Goal: Check status: Check status

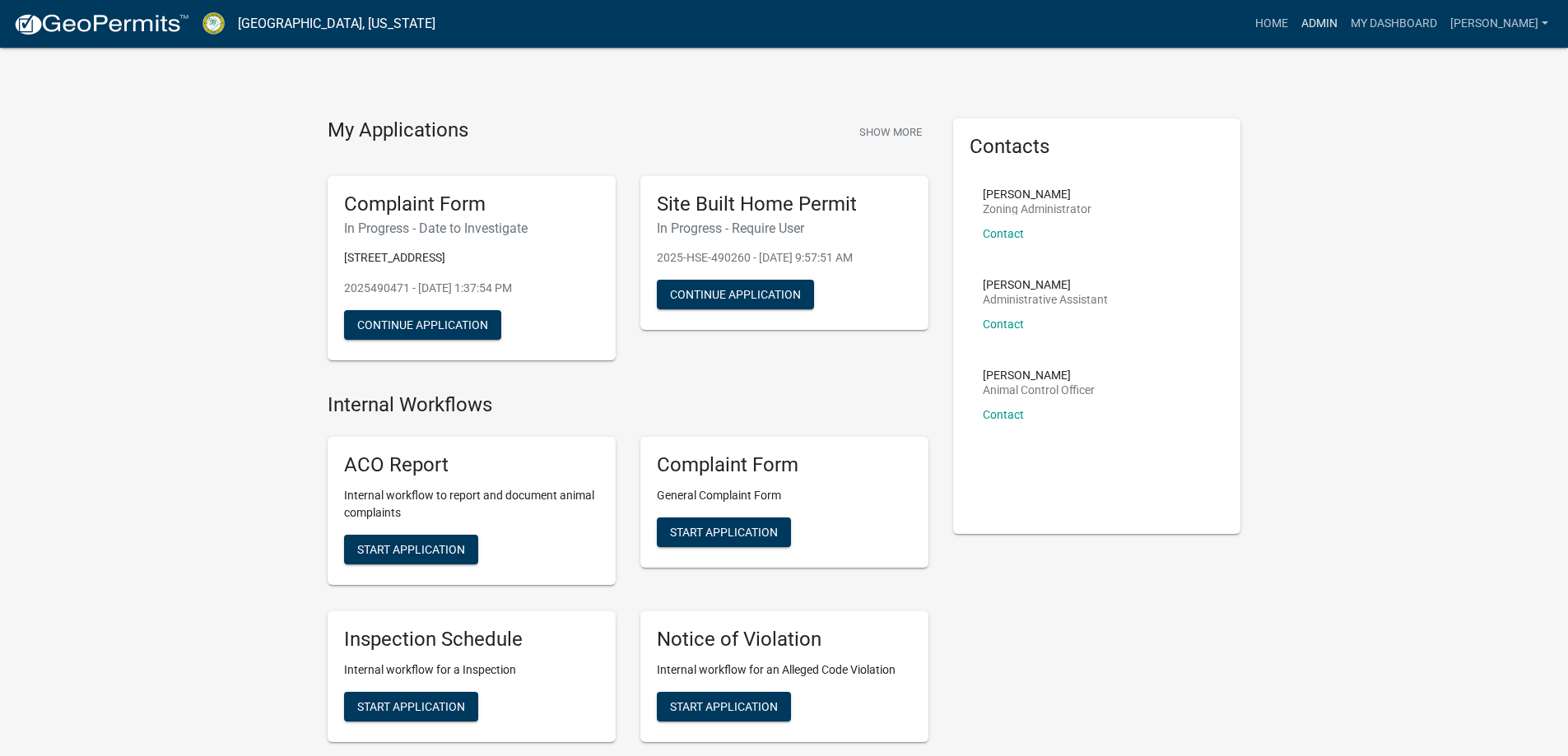
click at [1330, 30] on link "Admin" at bounding box center [1320, 24] width 50 height 31
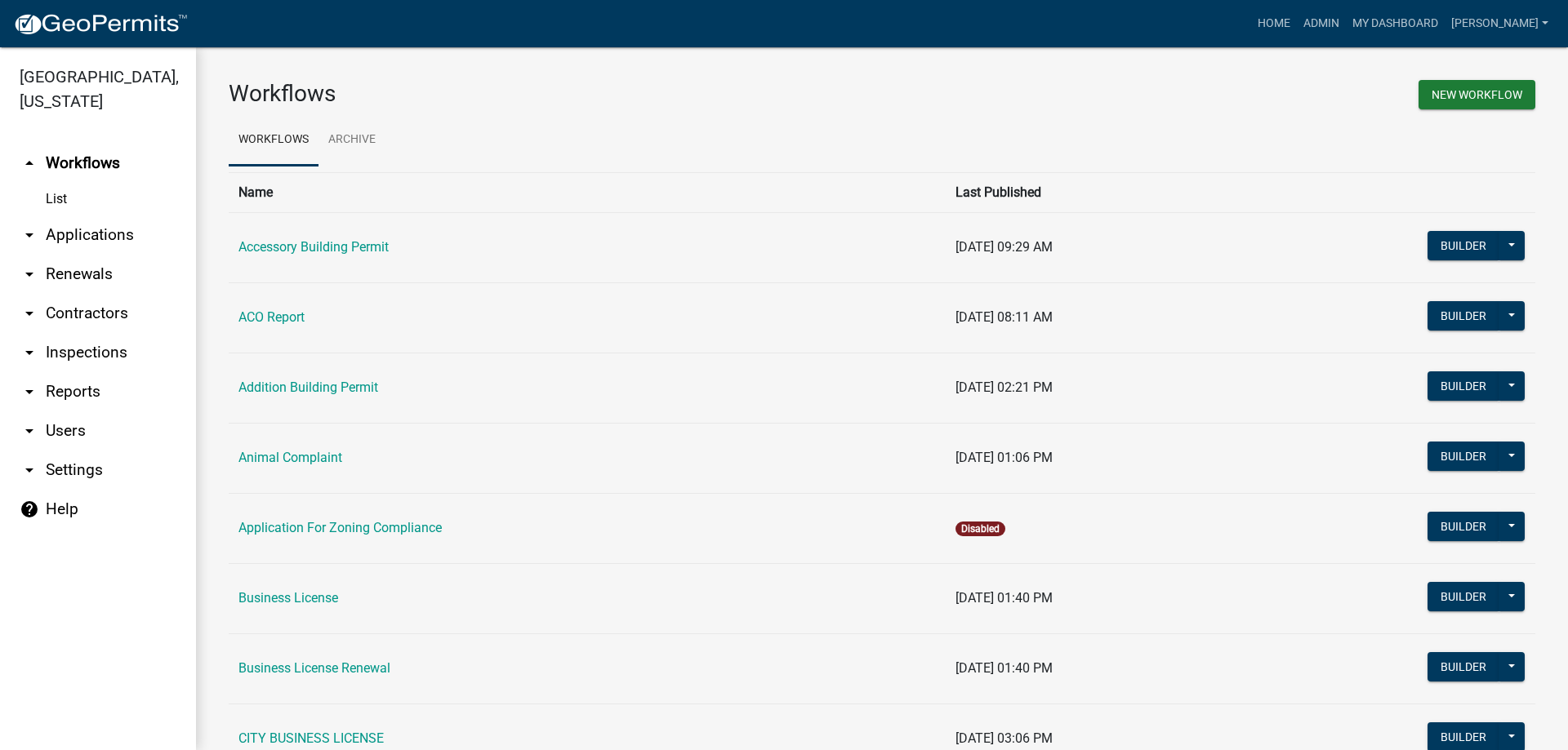
click at [138, 234] on link "arrow_drop_down Applications" at bounding box center [98, 235] width 196 height 39
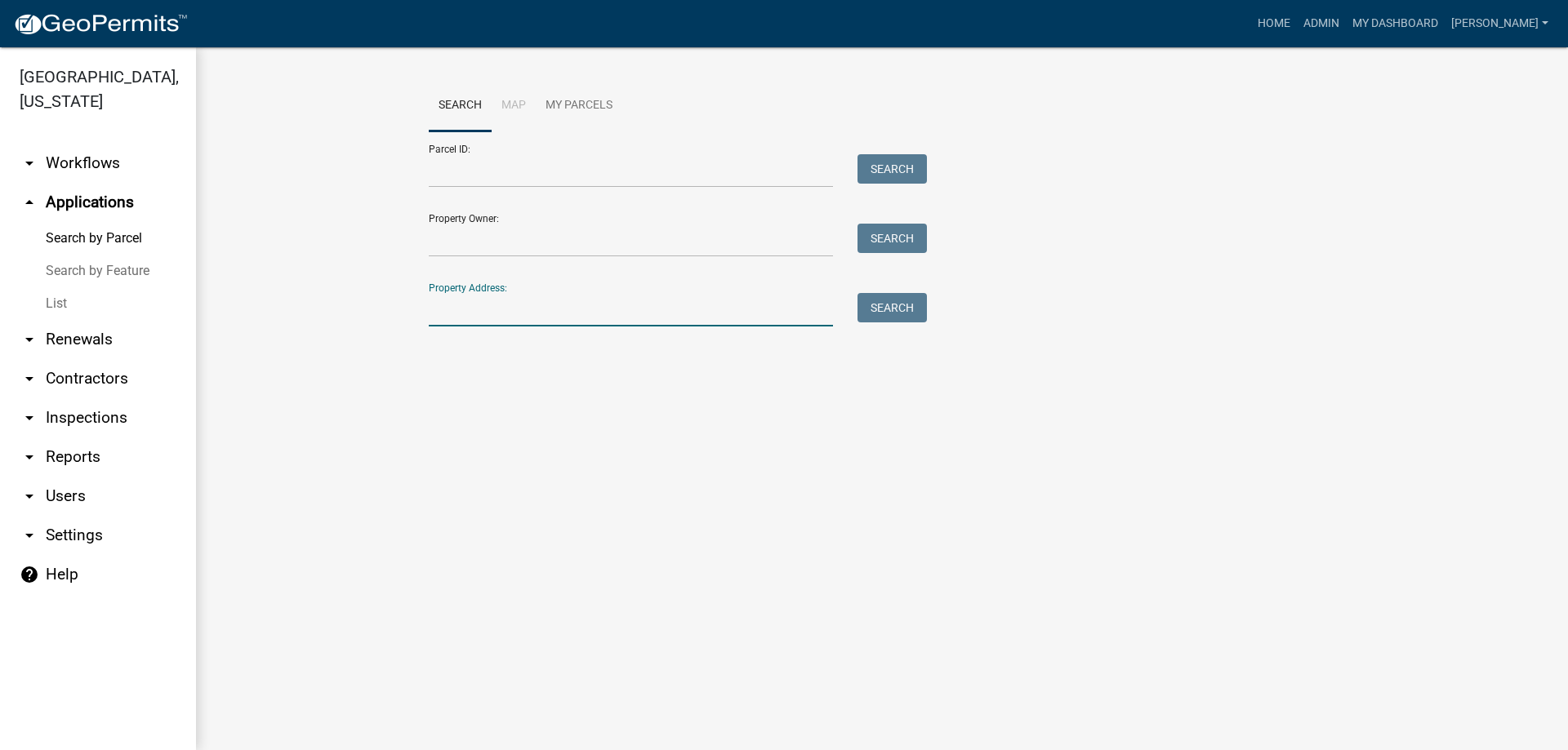
click at [436, 316] on input "Property Address:" at bounding box center [631, 310] width 404 height 34
paste input "C107 199B"
type input "C107 199B"
click at [885, 314] on button "Search" at bounding box center [892, 308] width 69 height 30
drag, startPoint x: 566, startPoint y: 316, endPoint x: 300, endPoint y: 298, distance: 266.6
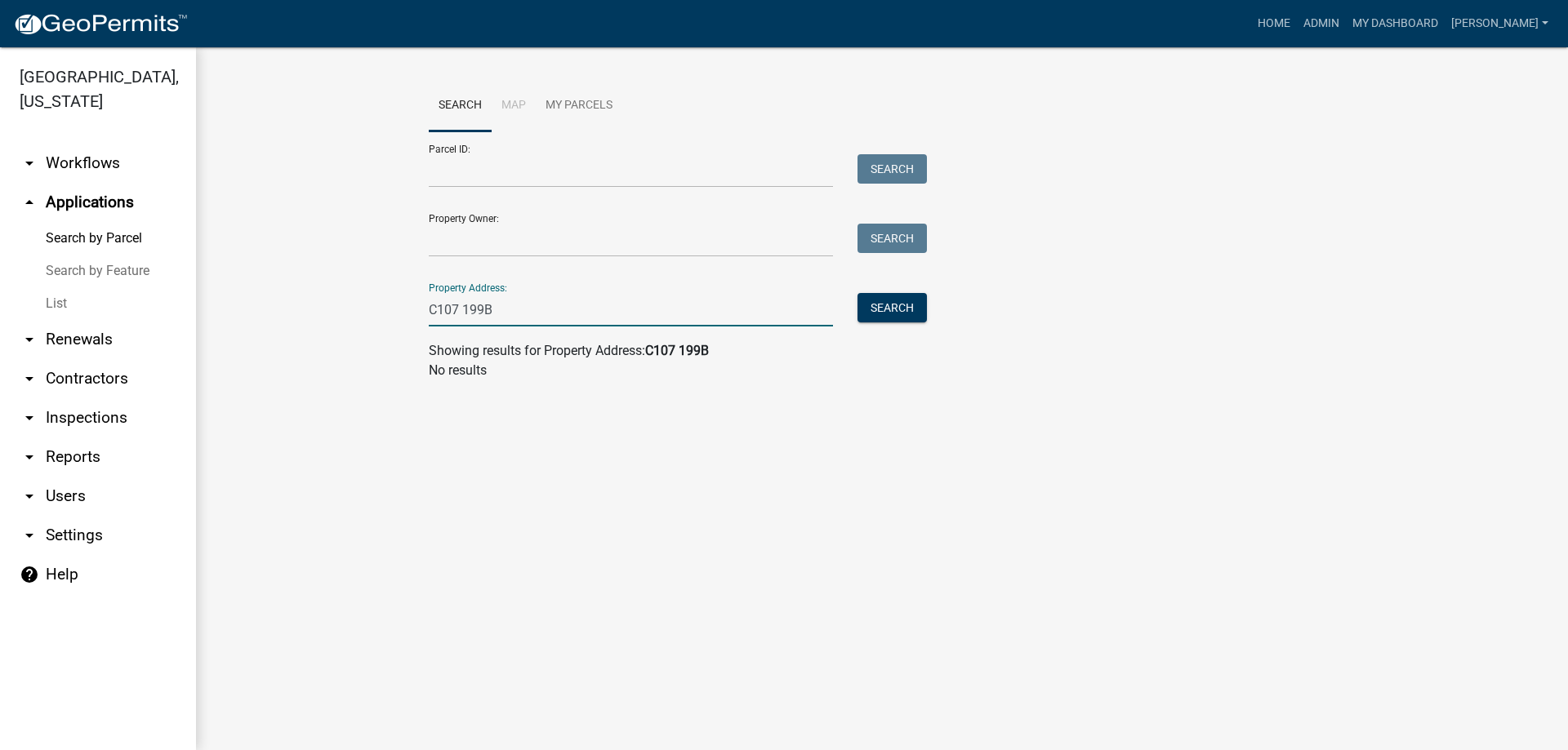
click at [300, 298] on wm-workflow-application-search-view "Search Map My Parcels Parcel ID: Search Property Owner: Search Property Address…" at bounding box center [882, 237] width 1307 height 314
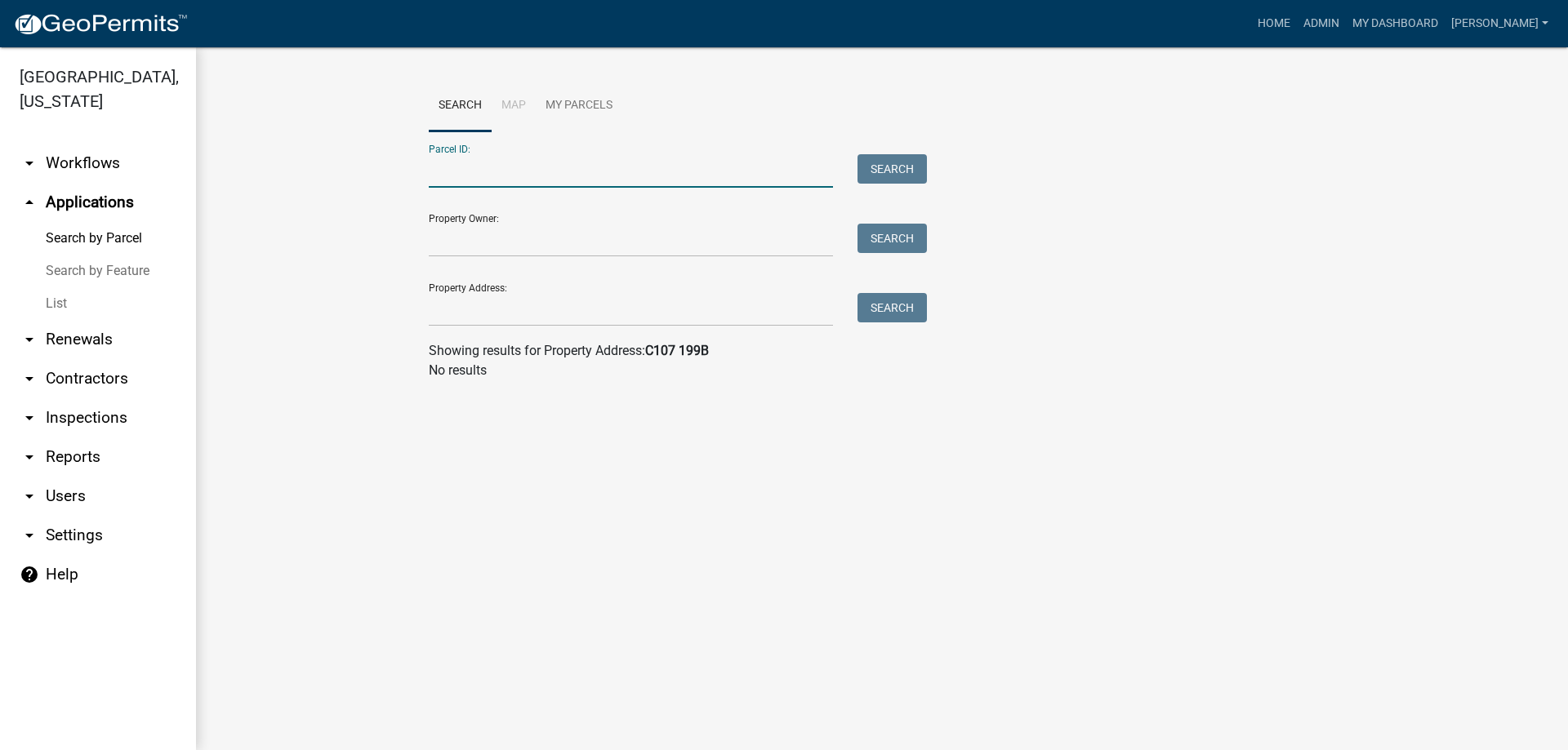
click at [439, 172] on input "Parcel ID:" at bounding box center [631, 171] width 404 height 34
paste input "C107 199B"
type input "C107 199B"
click at [886, 159] on button "Search" at bounding box center [892, 169] width 69 height 30
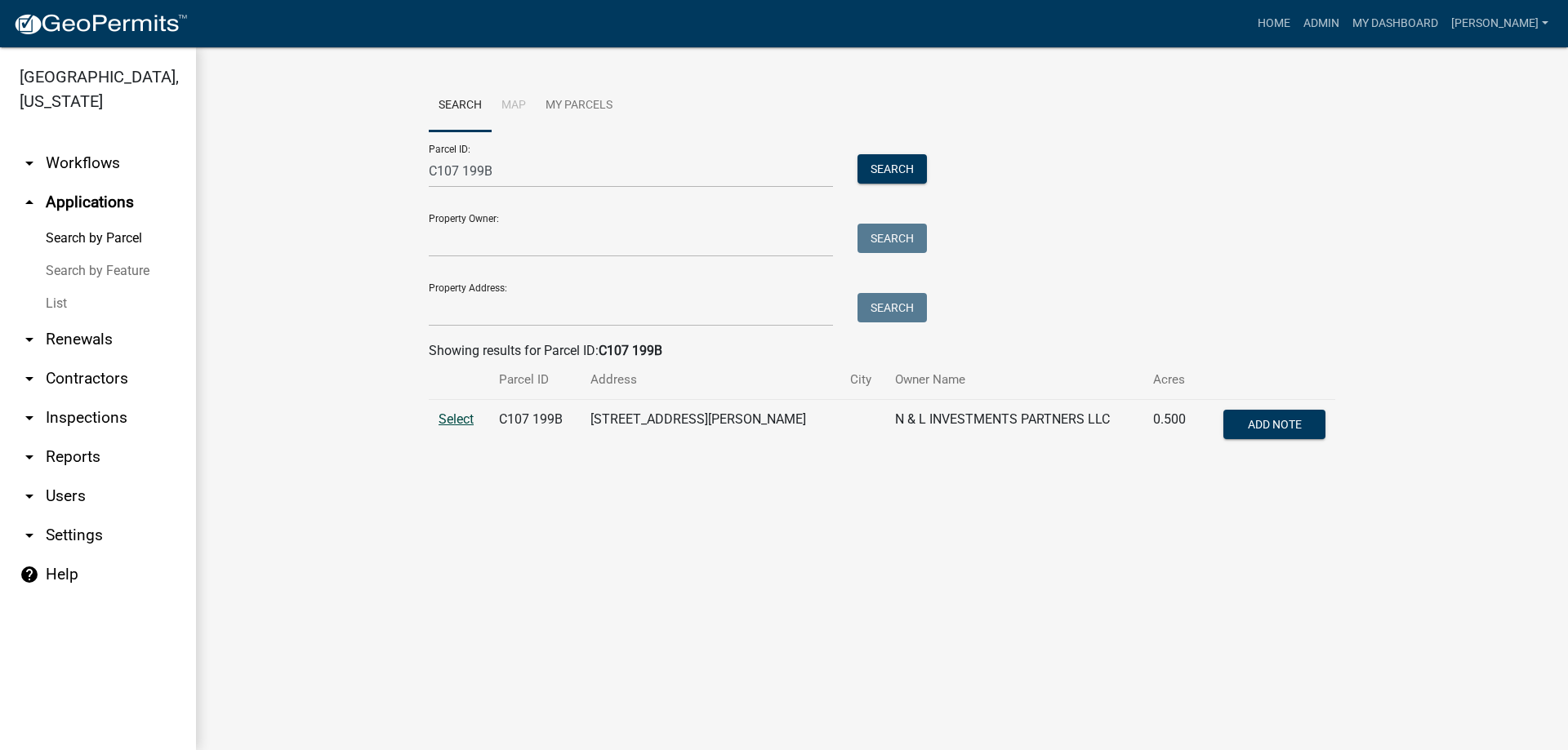
click at [459, 419] on span "Select" at bounding box center [456, 419] width 35 height 16
